Goal: Information Seeking & Learning: Understand process/instructions

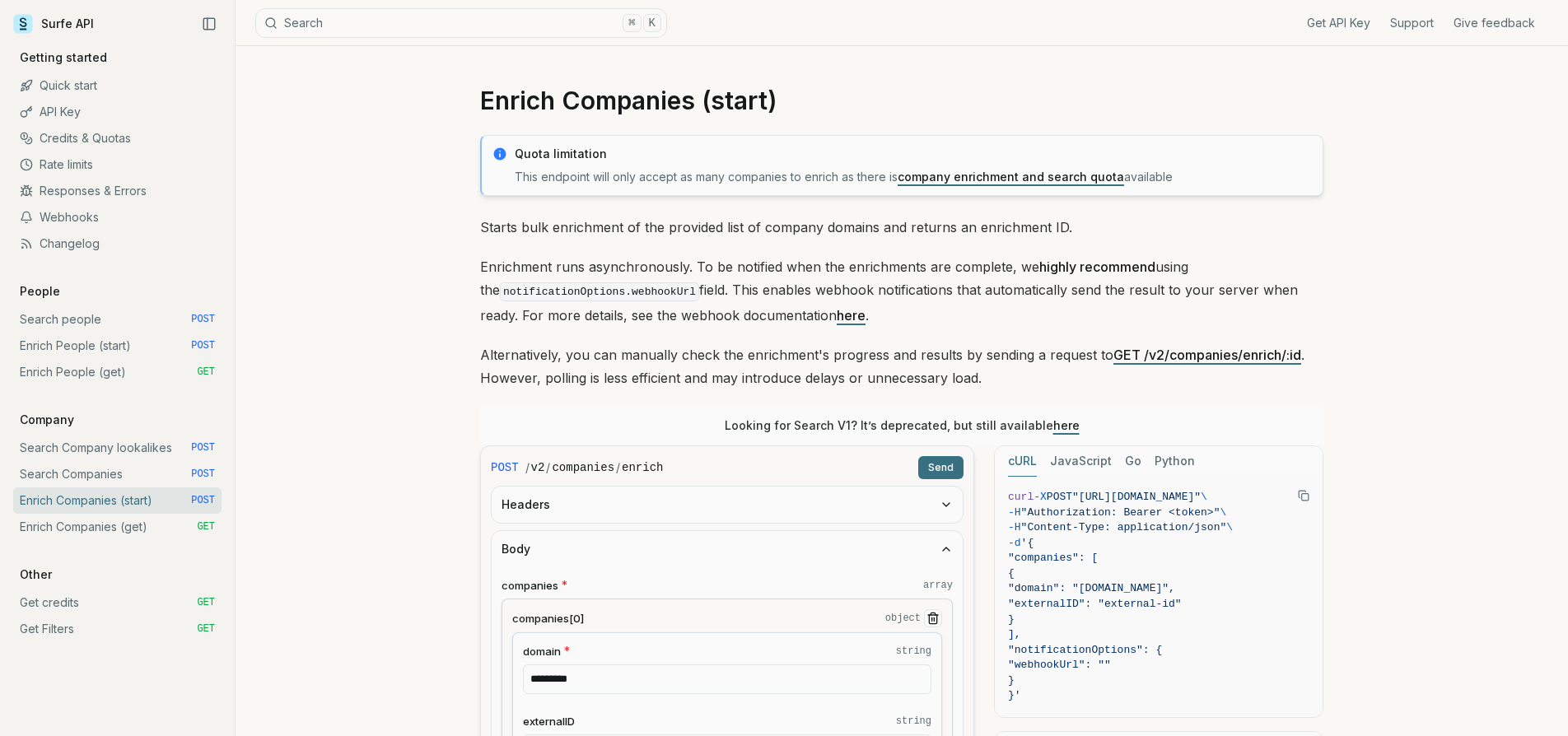
scroll to position [247, 0]
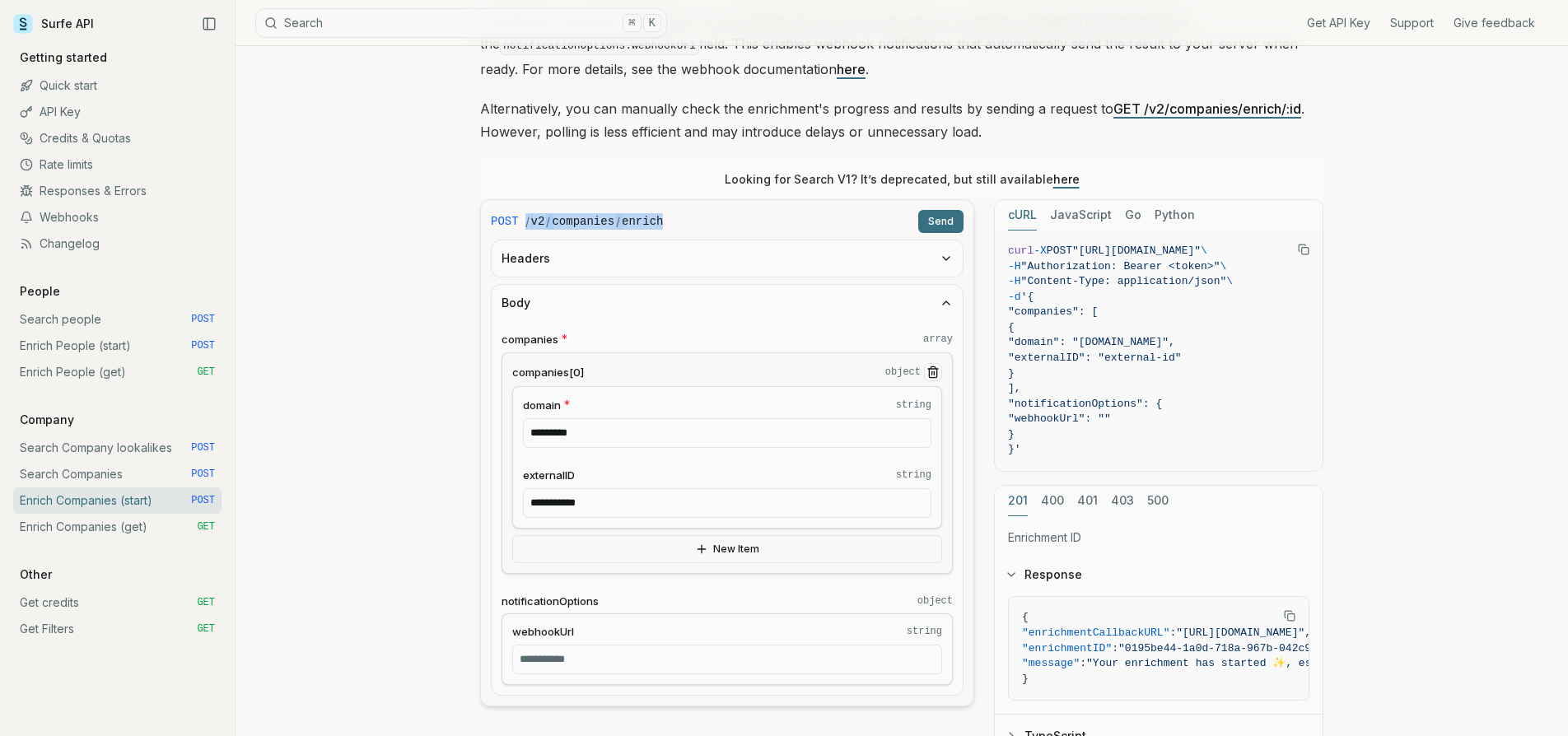
click at [120, 322] on link "Search people POST" at bounding box center [117, 319] width 208 height 26
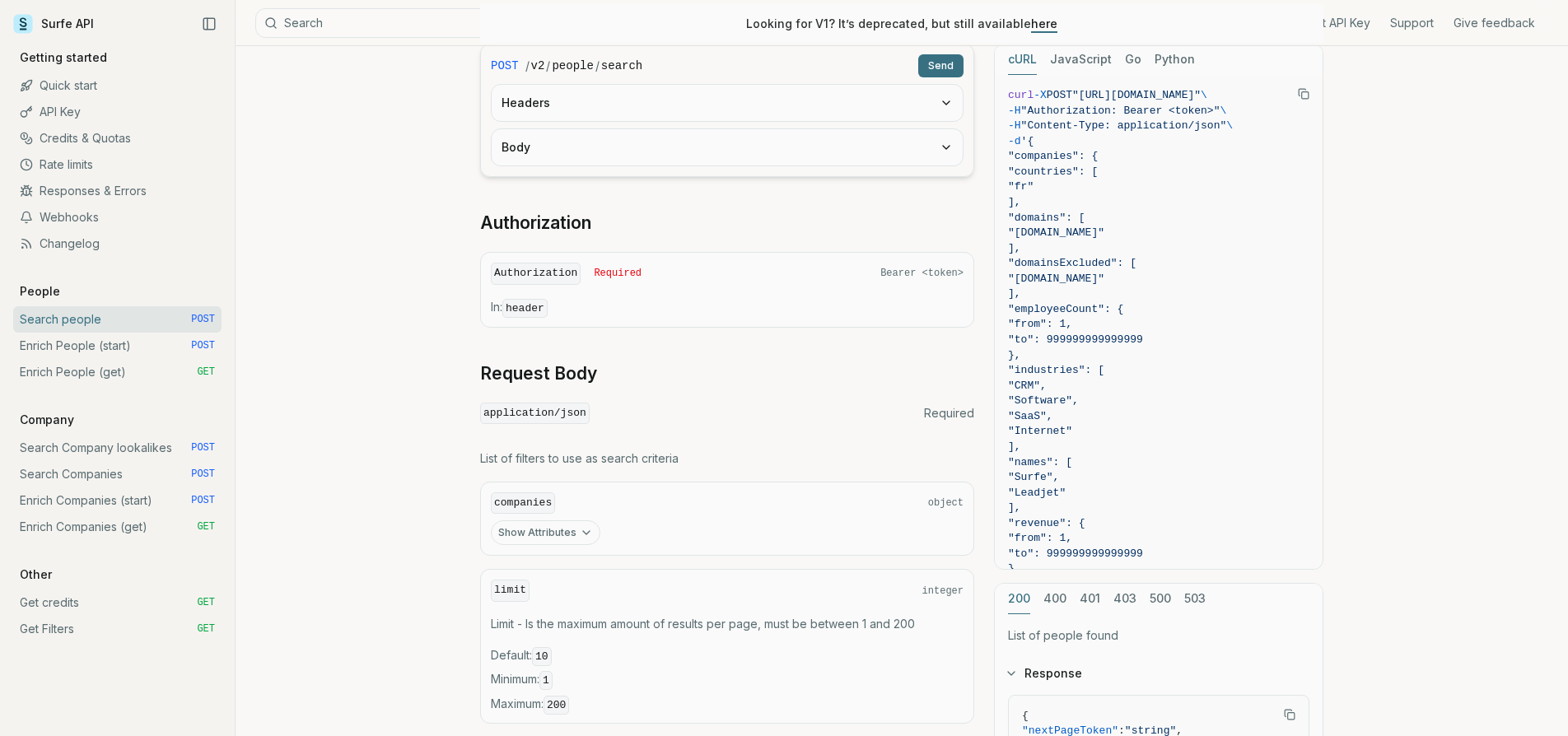
scroll to position [277, 0]
click at [549, 522] on button "Show Attributes" at bounding box center [545, 530] width 109 height 24
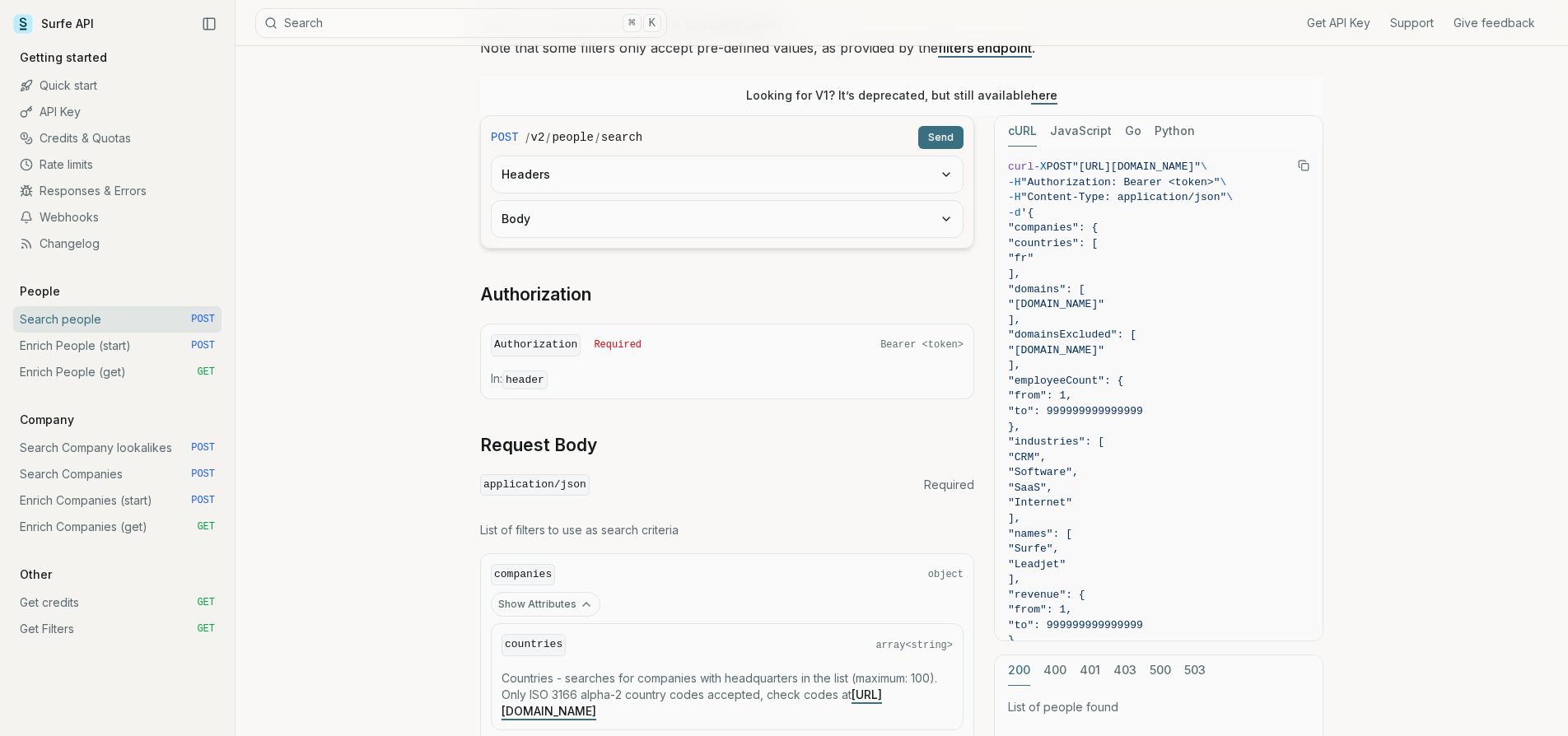
scroll to position [203, 0]
drag, startPoint x: 525, startPoint y: 138, endPoint x: 739, endPoint y: 141, distance: 214.0
click at [739, 141] on div "/ v2 / people / search" at bounding box center [718, 137] width 386 height 17
copy div "/ v2 / people / search"
click at [653, 153] on form "POST / v2 / people / search Send Headers Body" at bounding box center [727, 181] width 494 height 134
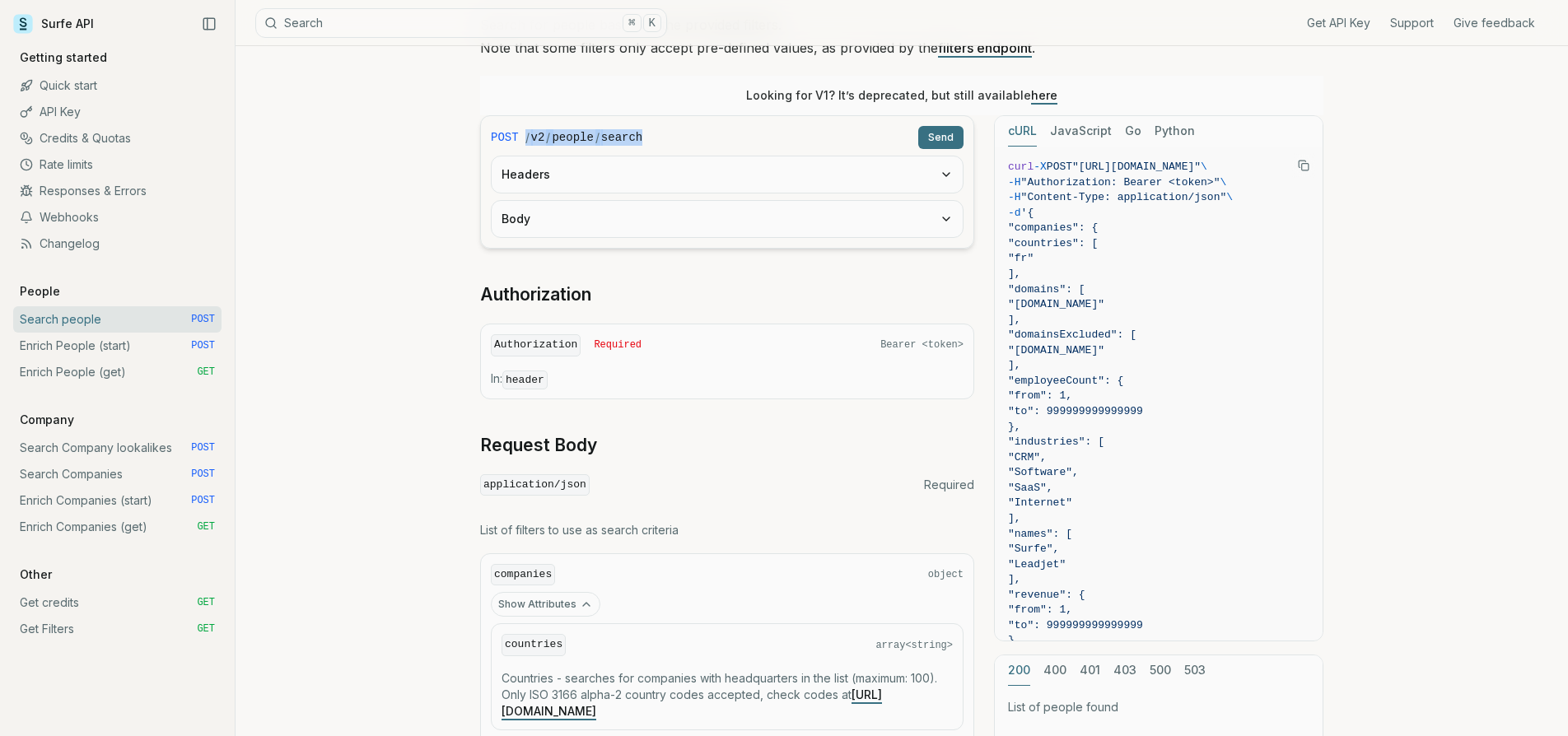
drag, startPoint x: 525, startPoint y: 136, endPoint x: 686, endPoint y: 141, distance: 161.1
click at [686, 141] on div "/ v2 / people / search" at bounding box center [718, 137] width 386 height 17
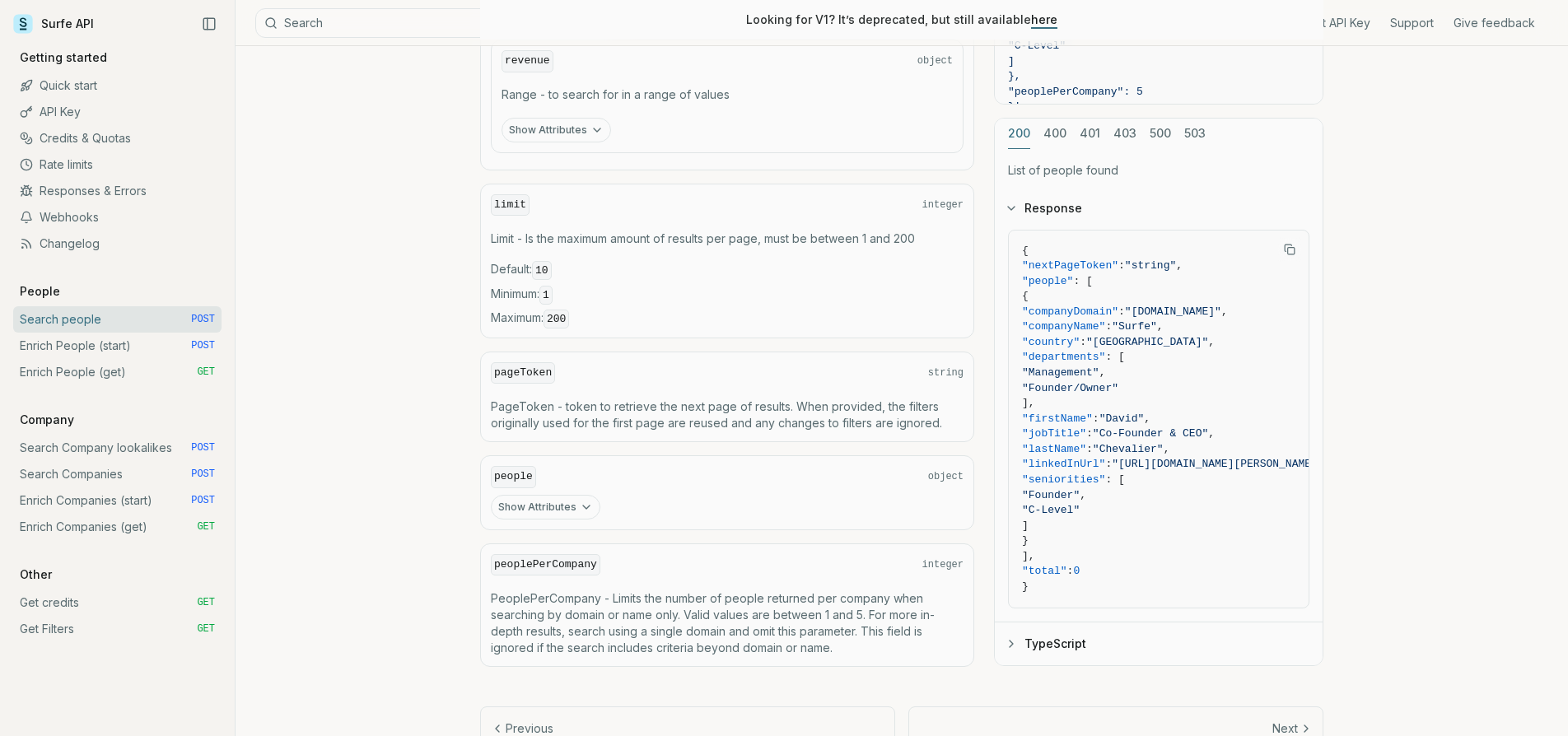
scroll to position [1465, 0]
click at [555, 495] on button "Show Attributes" at bounding box center [545, 507] width 109 height 24
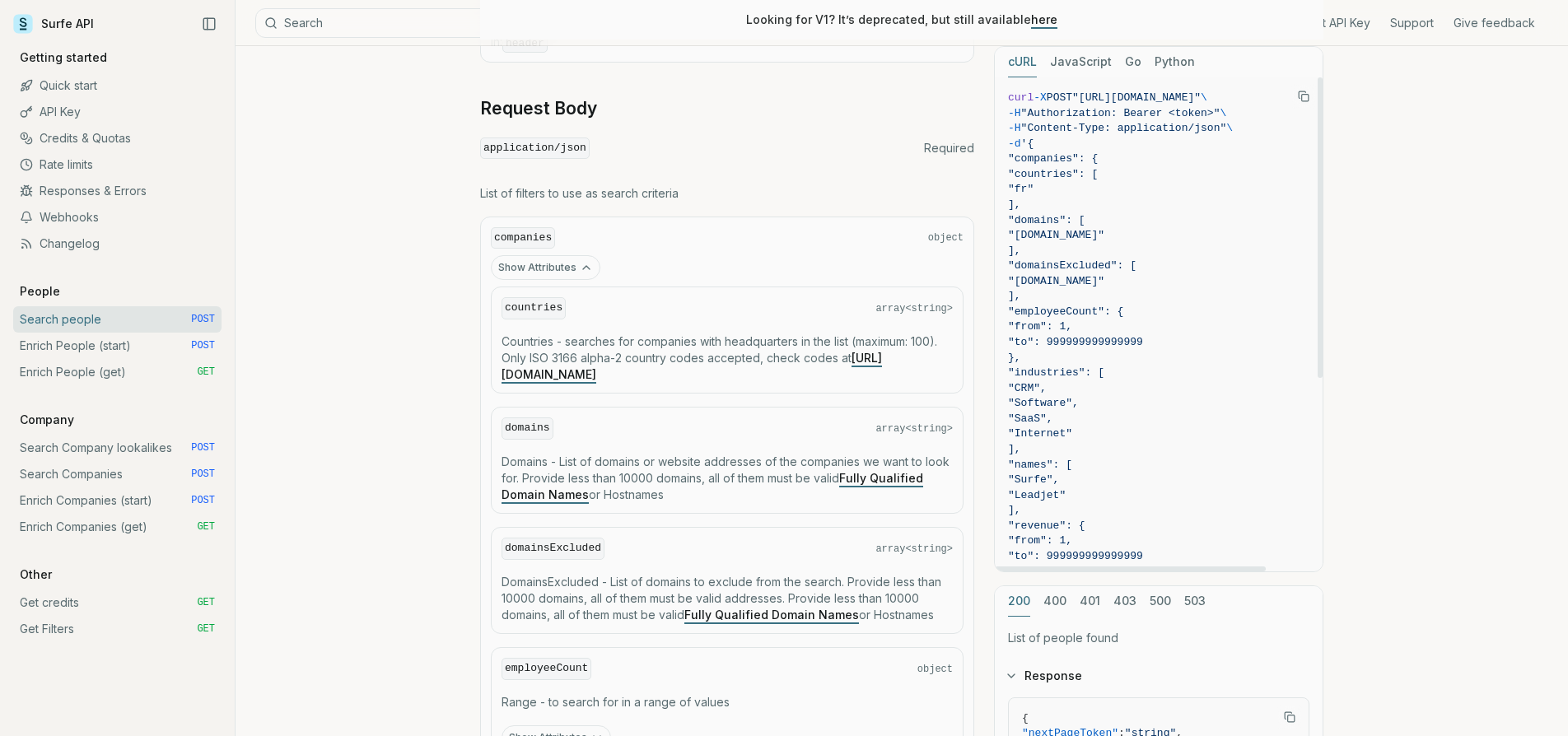
scroll to position [0, 0]
click at [782, 337] on p "Countries - searches for companies with headquarters in the list (maximum: 100)…" at bounding box center [727, 358] width 451 height 50
drag, startPoint x: 1048, startPoint y: 145, endPoint x: 1103, endPoint y: 314, distance: 177.7
click at [1103, 314] on code "curl -X POST "[URL][DOMAIN_NAME]" \ -H "Authorization: Bearer <token>" \ -H "Co…" at bounding box center [1159, 495] width 302 height 810
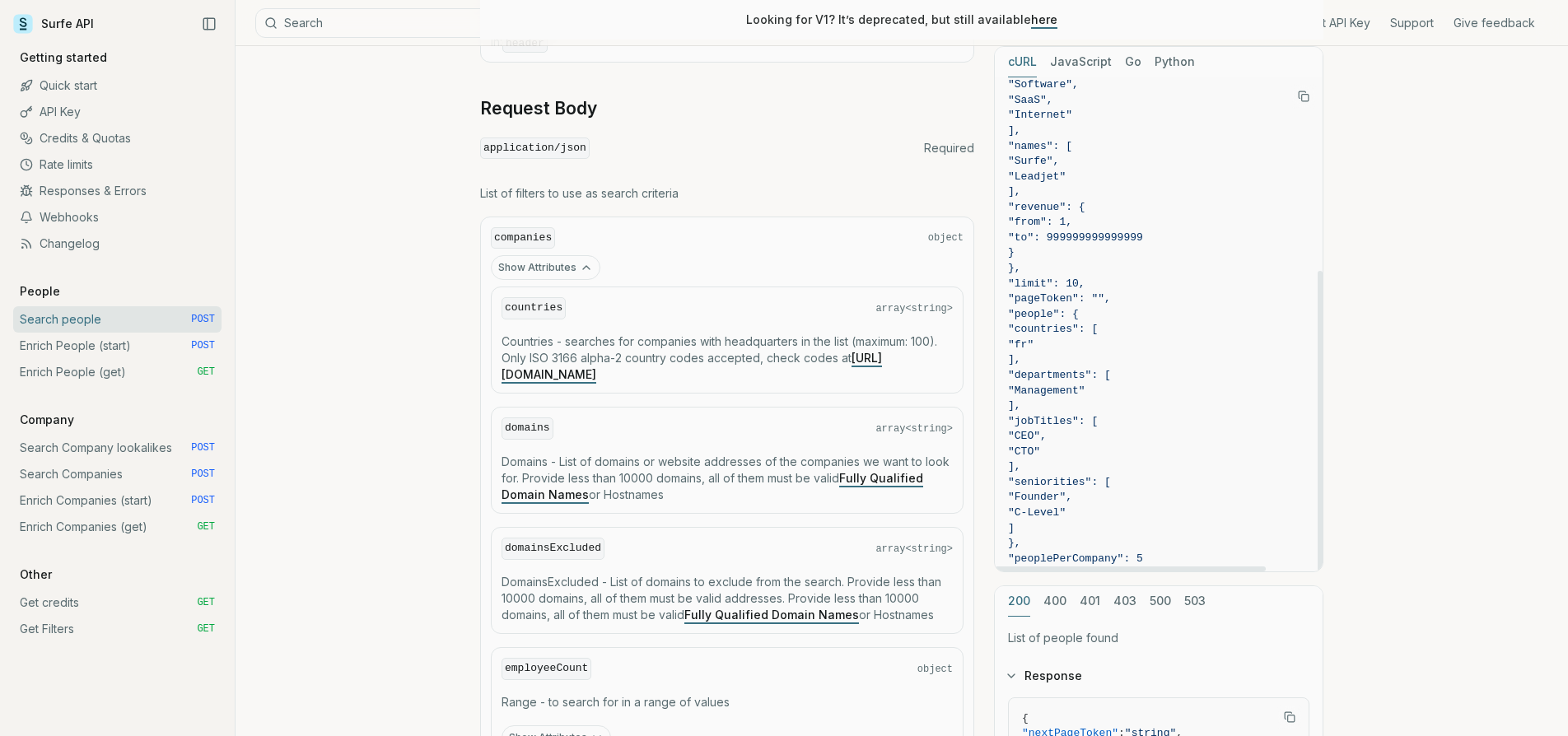
scroll to position [318, 0]
click at [1051, 567] on span "}'" at bounding box center [1159, 574] width 302 height 16
copy code "{ "companies": { "countries": [ "fr" ], "domains": [ "[DOMAIN_NAME]" ], "domain…"
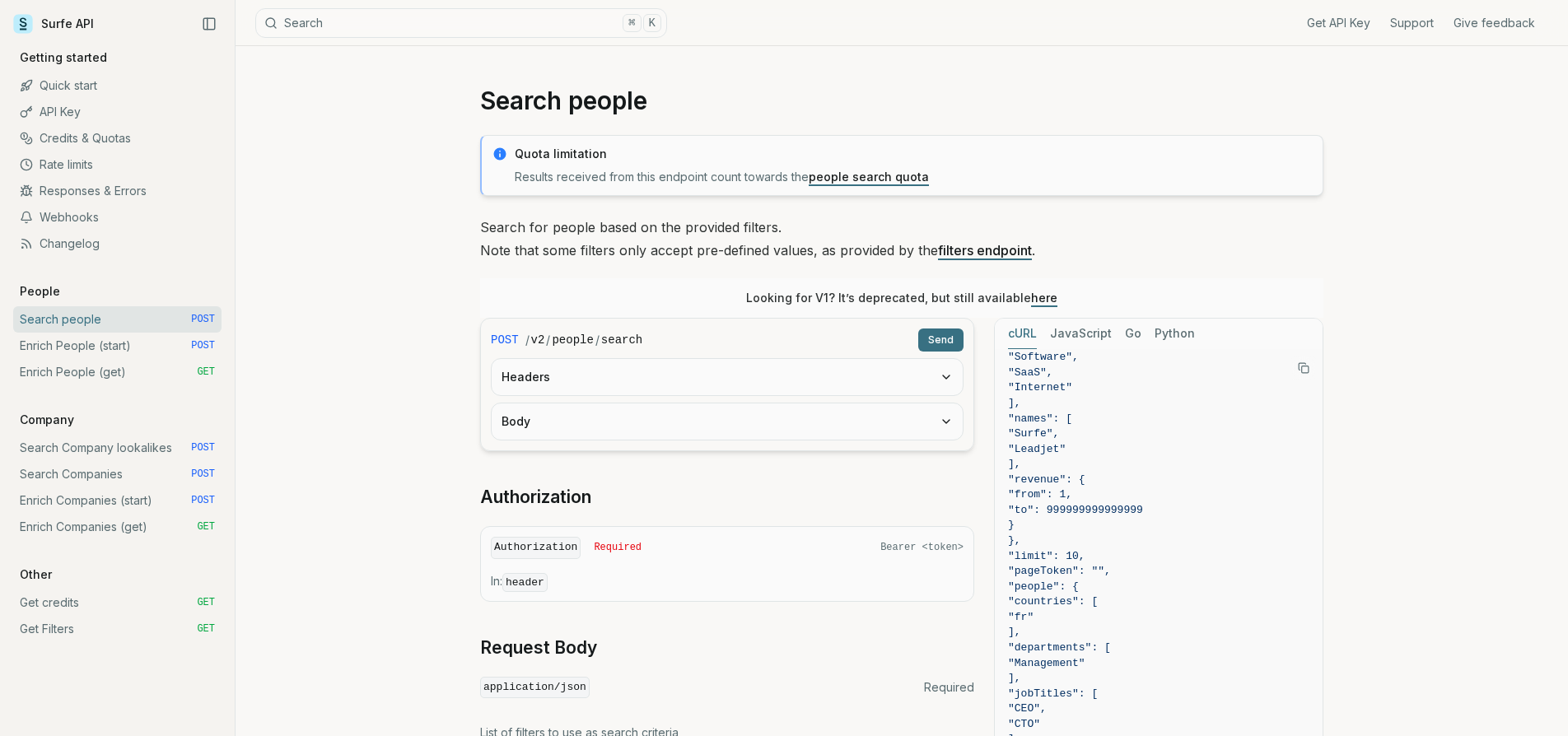
scroll to position [0, 0]
click at [527, 344] on span "/" at bounding box center [527, 340] width 4 height 17
drag, startPoint x: 527, startPoint y: 337, endPoint x: 734, endPoint y: 342, distance: 207.1
click at [734, 342] on div "/ v2 / people / search" at bounding box center [718, 340] width 386 height 17
copy div "/ v2 / people / search"
